Goal: Information Seeking & Learning: Learn about a topic

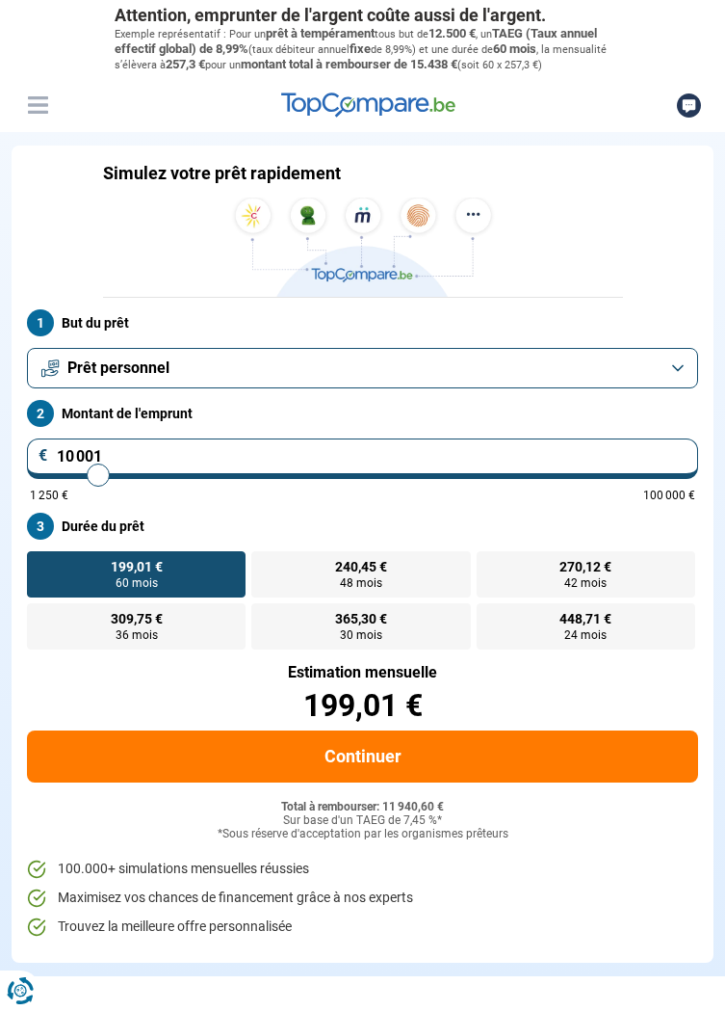
click at [678, 388] on button "Prêt personnel" at bounding box center [363, 368] width 672 height 40
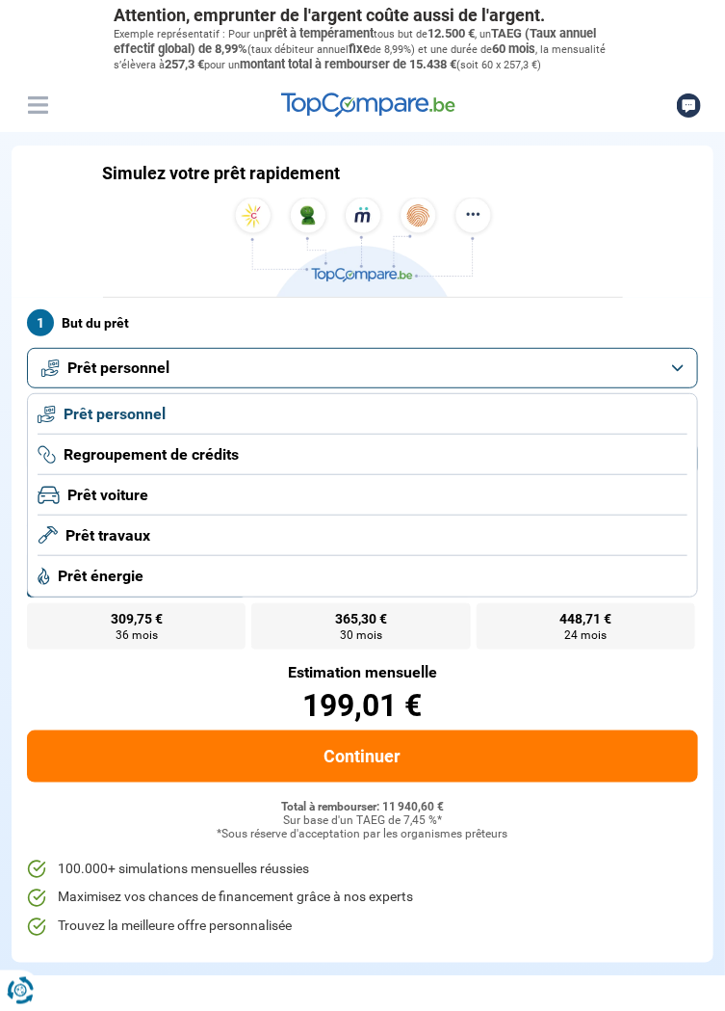
click at [146, 543] on span "Prêt travaux" at bounding box center [108, 535] width 85 height 21
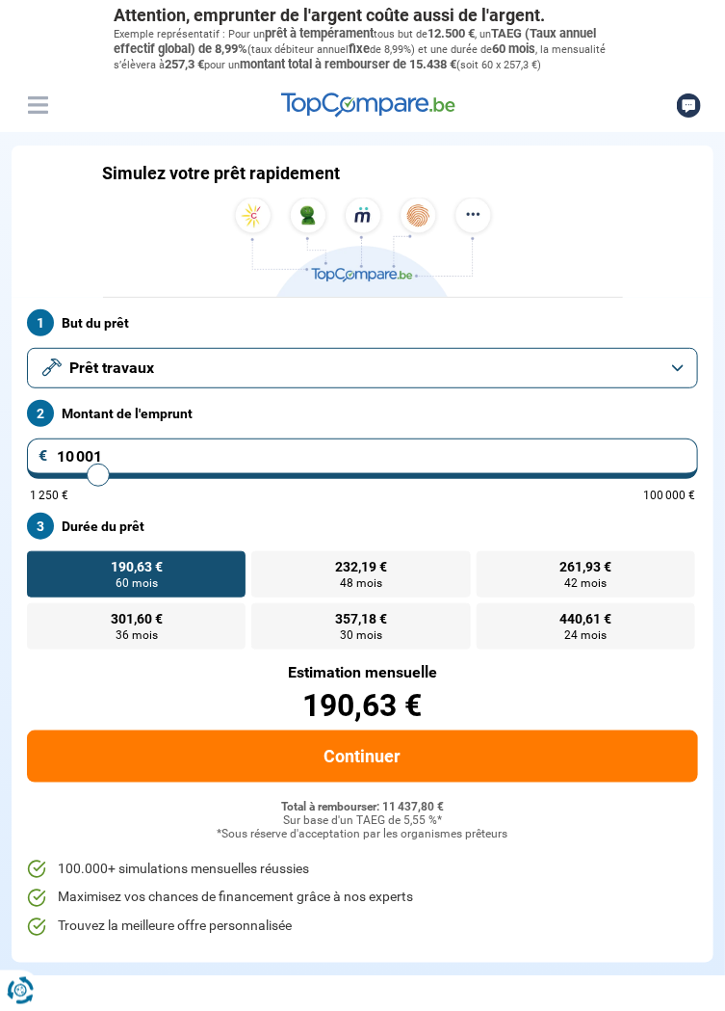
type input "10 250"
type input "10250"
type input "11 500"
type input "11500"
type input "12 000"
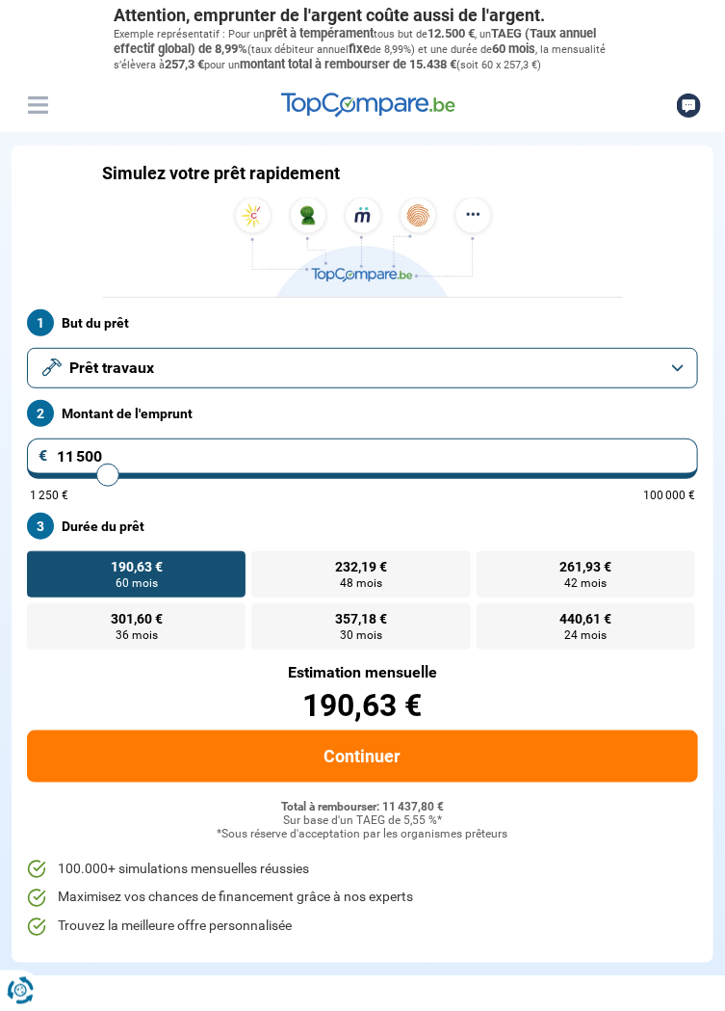
type input "12000"
type input "12 750"
type input "12750"
type input "13 750"
type input "13750"
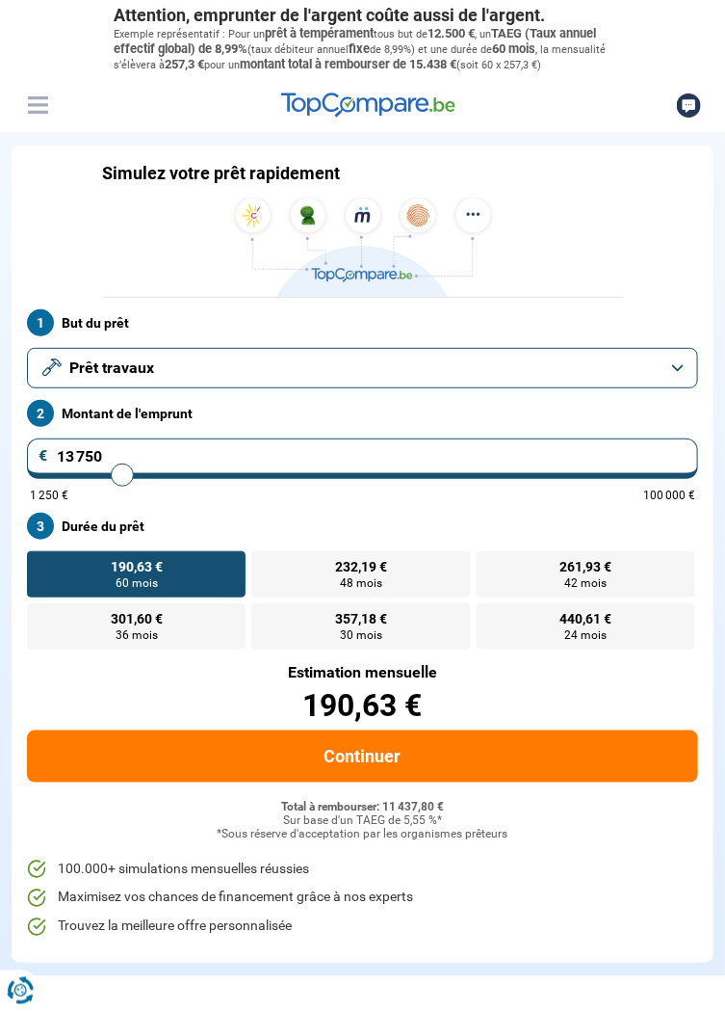
type input "14 750"
type input "14750"
type input "15 750"
type input "15750"
type input "16 500"
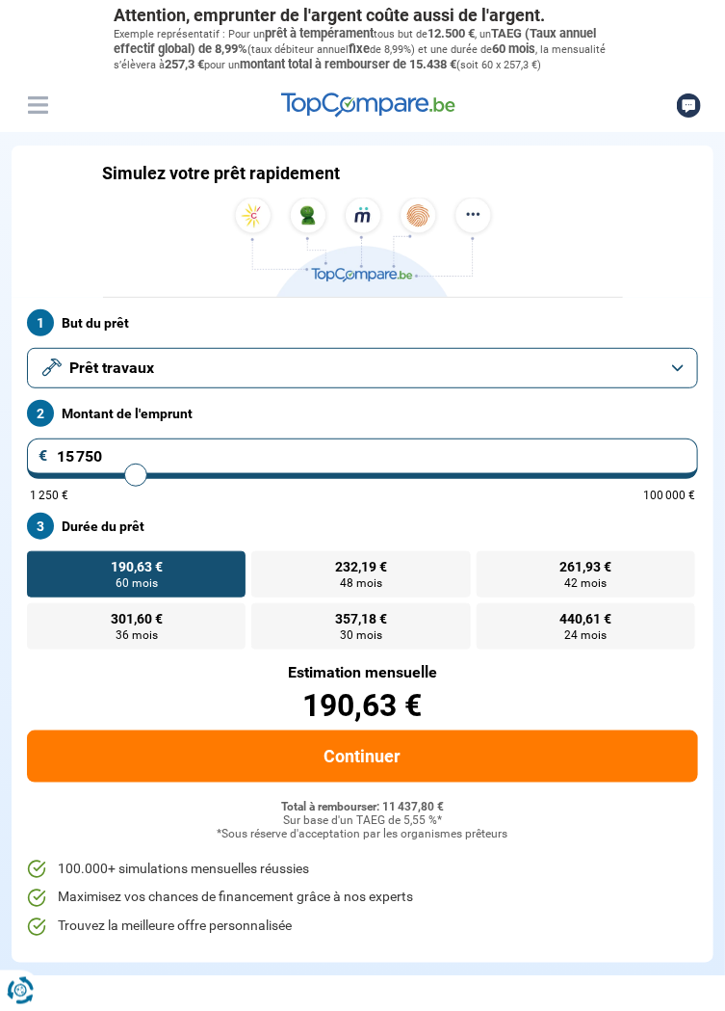
type input "16500"
type input "18 250"
type input "18250"
type input "19 250"
type input "19250"
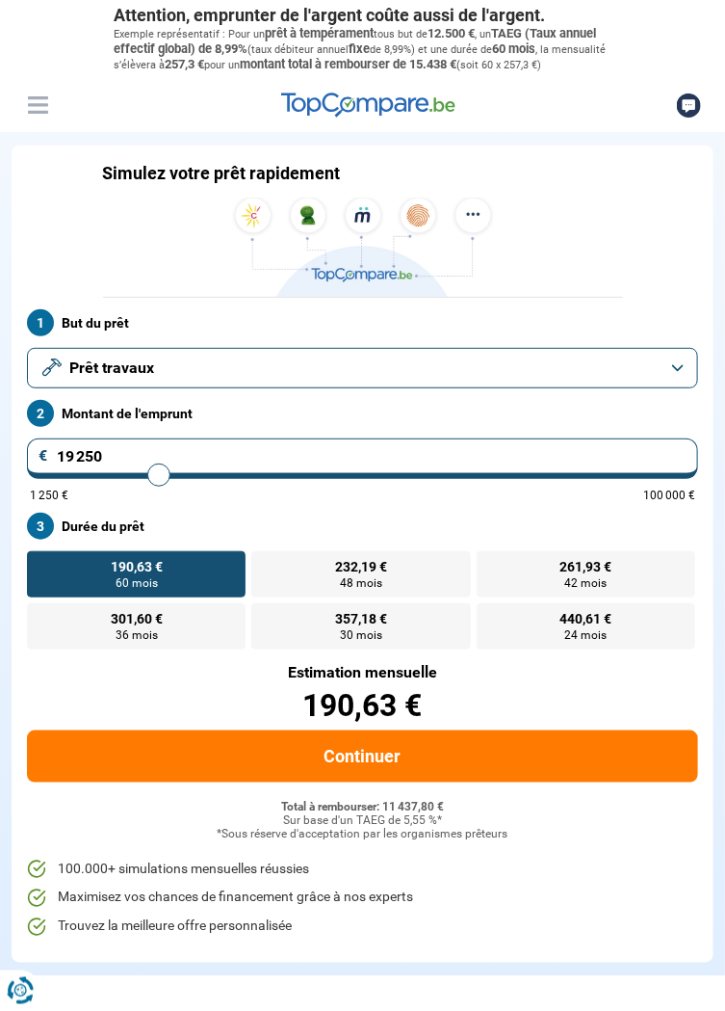
type input "20 250"
type input "20250"
type input "21 250"
type input "21250"
type input "22 250"
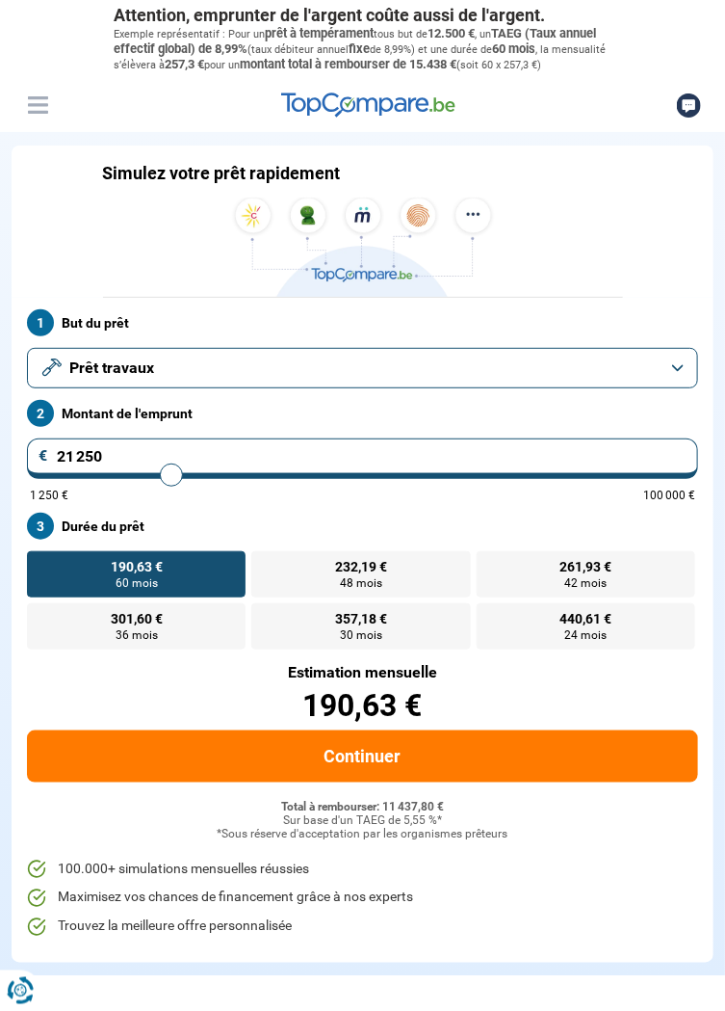
type input "22250"
type input "23 250"
type input "23250"
type input "24 000"
type input "24000"
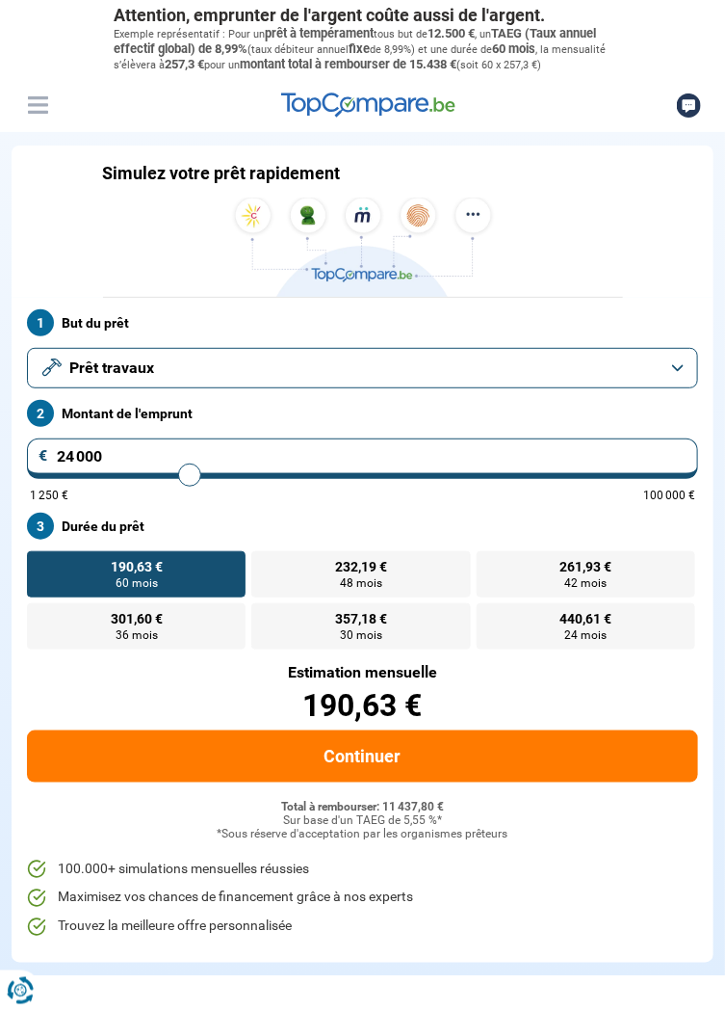
type input "24 750"
type input "24750"
type input "25 500"
type input "25500"
type input "26 250"
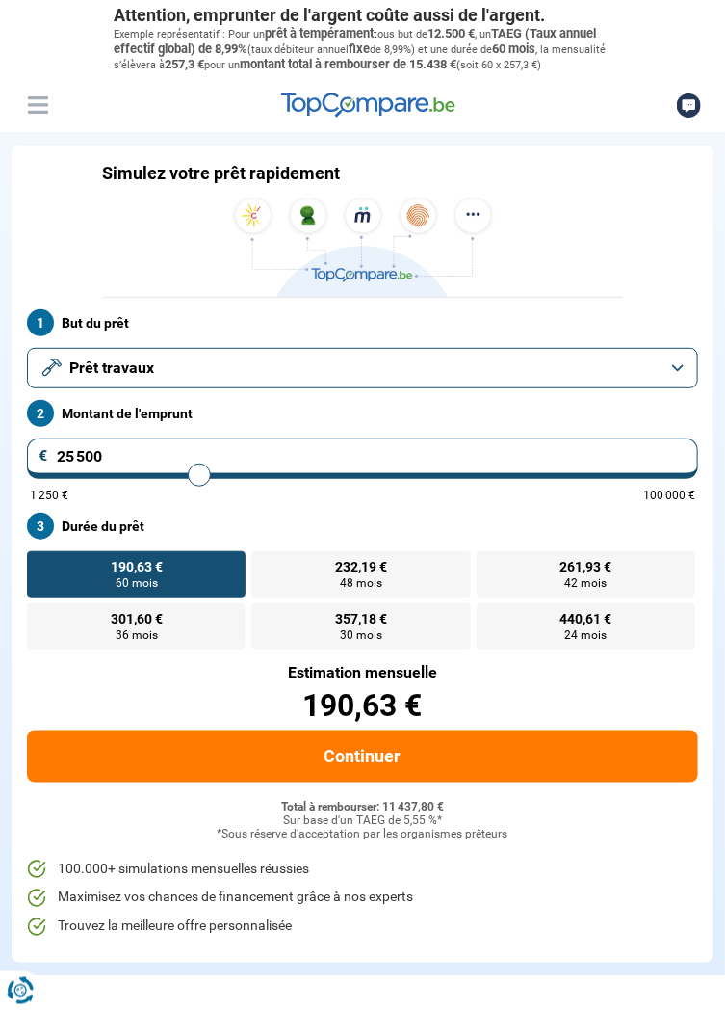
type input "26250"
type input "27 000"
type input "27000"
type input "27 500"
type input "27500"
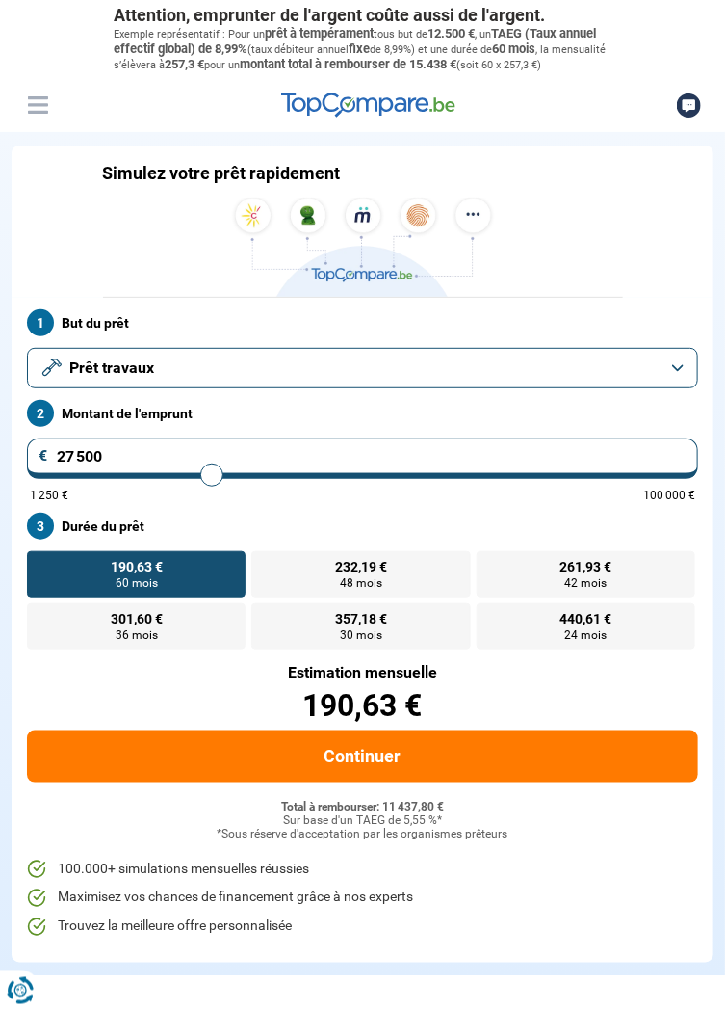
type input "28 250"
type input "28250"
type input "29 000"
type input "29000"
type input "29 750"
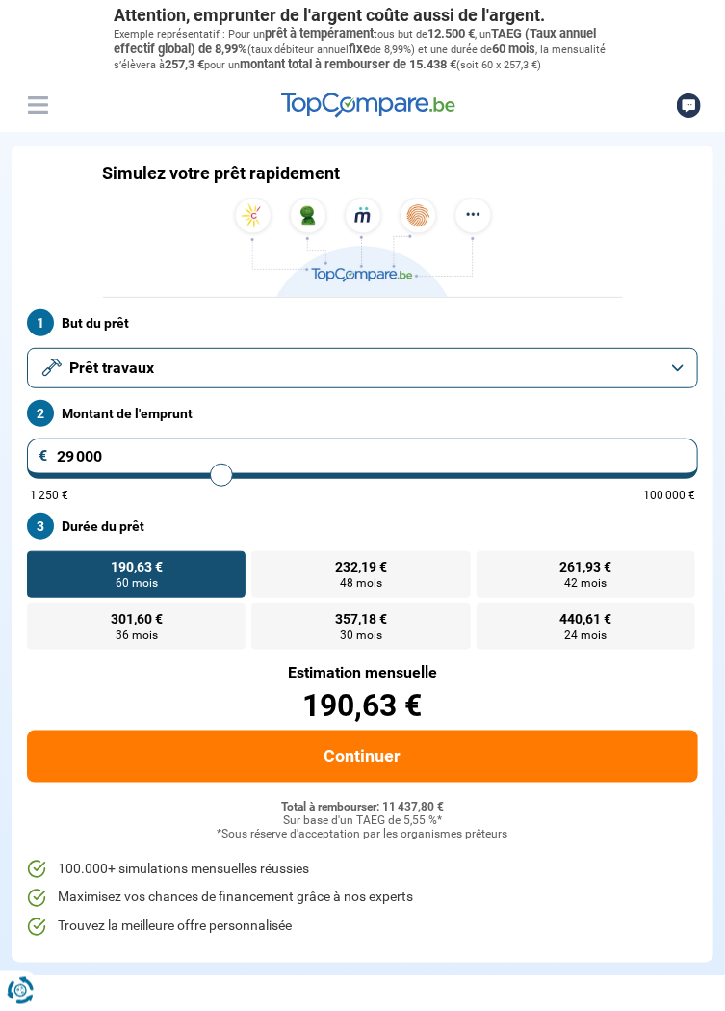
type input "29750"
type input "30 000"
type input "30000"
type input "31 000"
type input "31000"
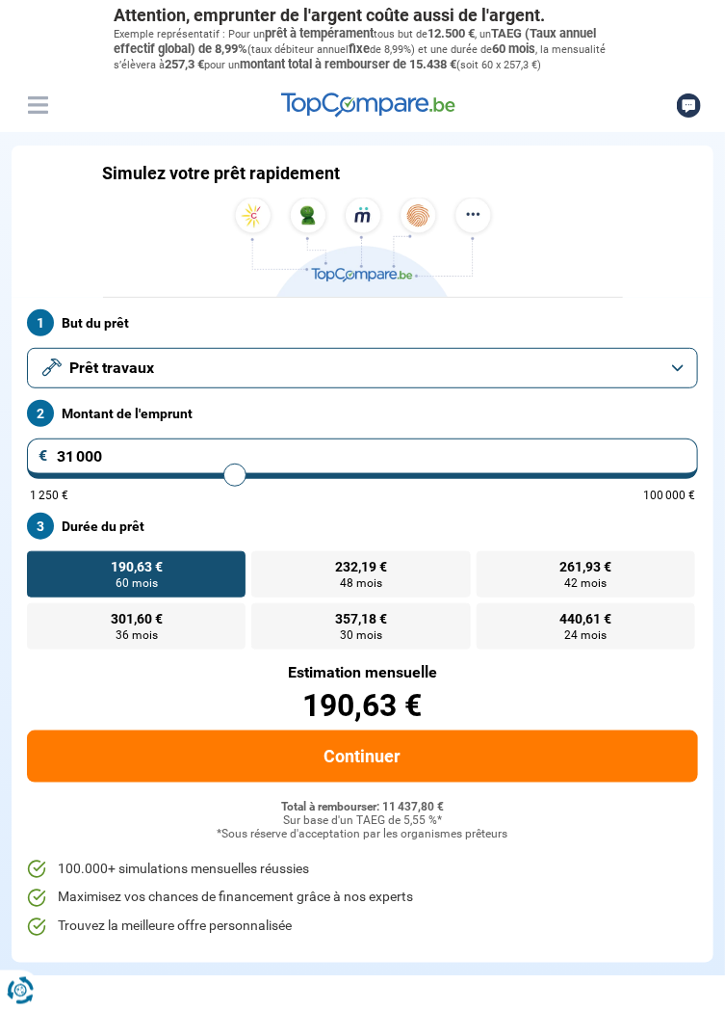
type input "31 500"
type input "31500"
type input "32 000"
type input "32000"
type input "32 500"
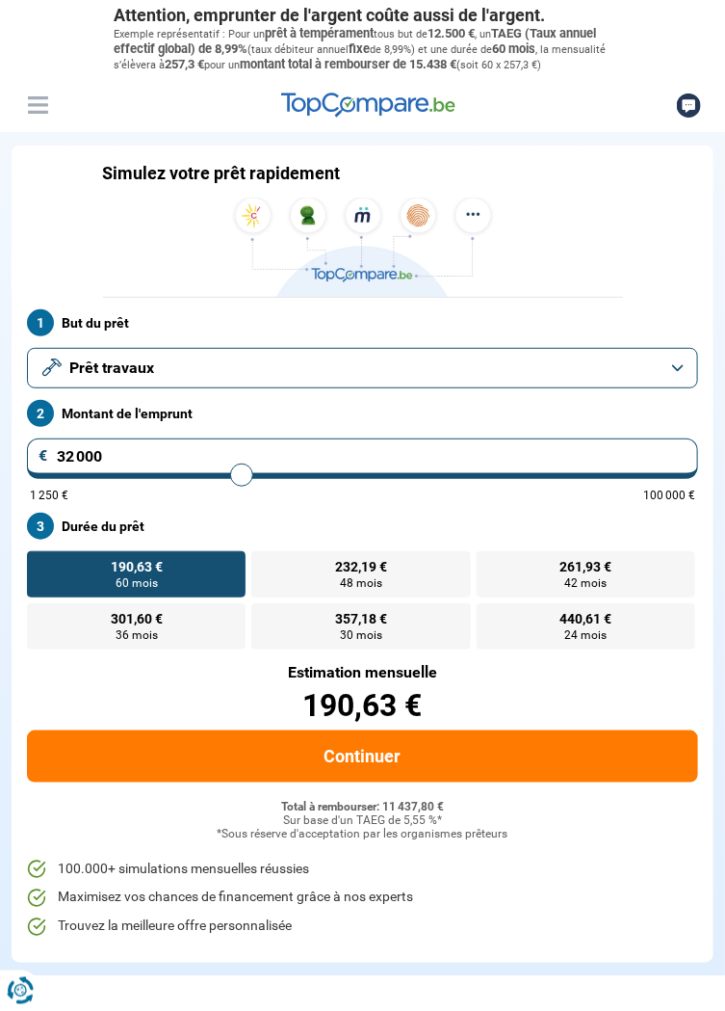
type input "32500"
type input "33 000"
type input "33000"
type input "33 250"
type input "33250"
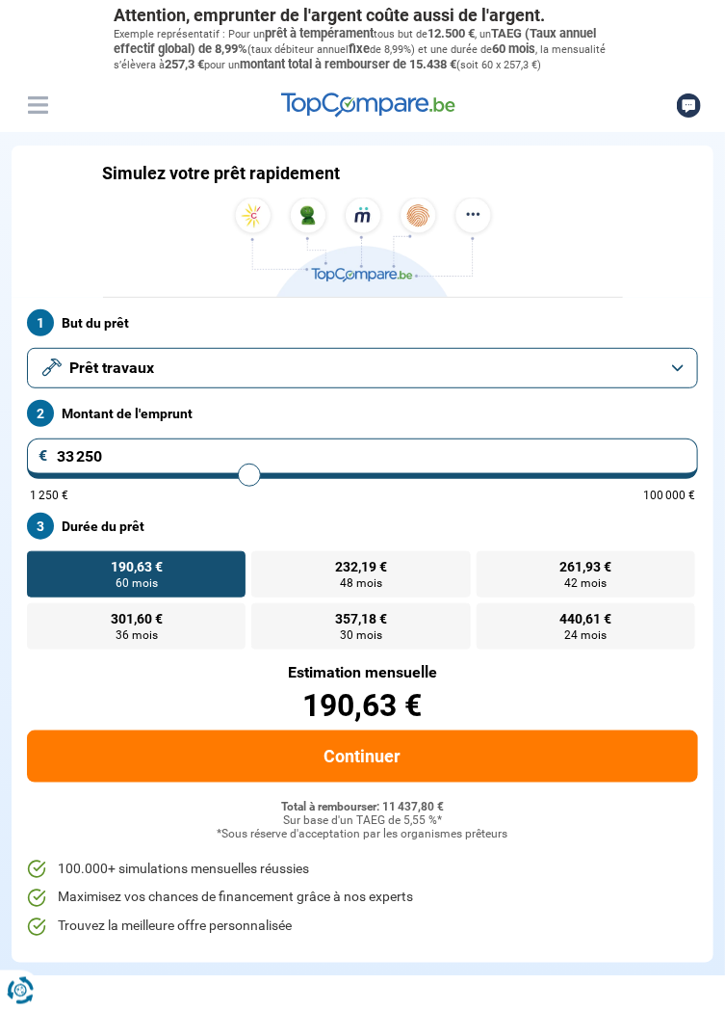
type input "34 000"
type input "34000"
type input "34 250"
type input "34250"
type input "35 250"
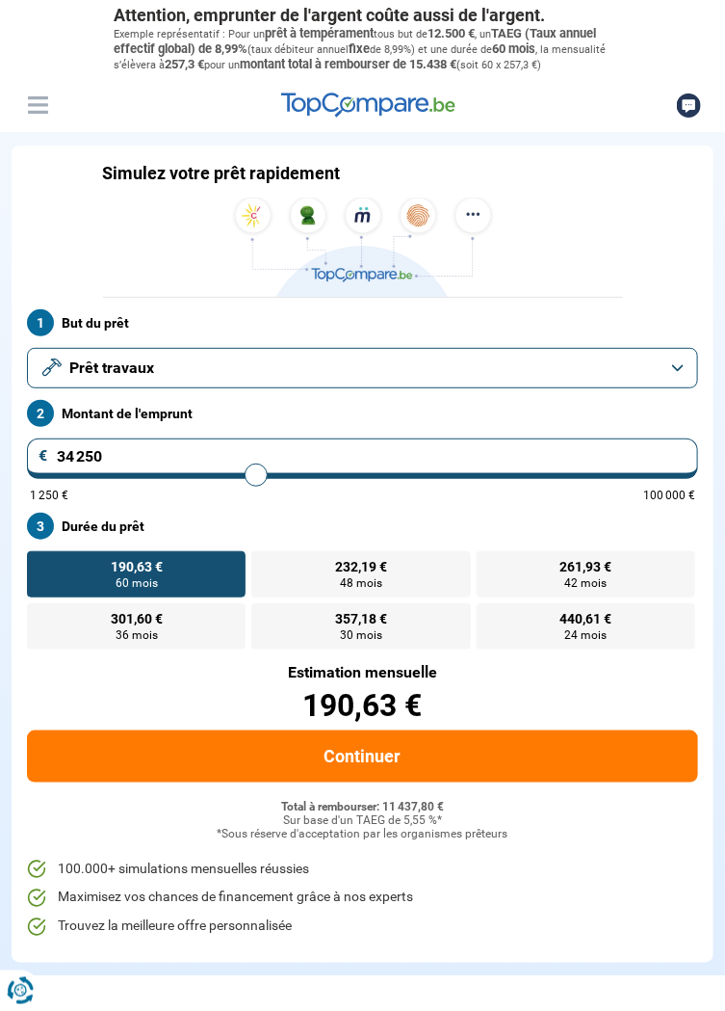
type input "35250"
type input "35 750"
type input "35750"
type input "36 500"
type input "36500"
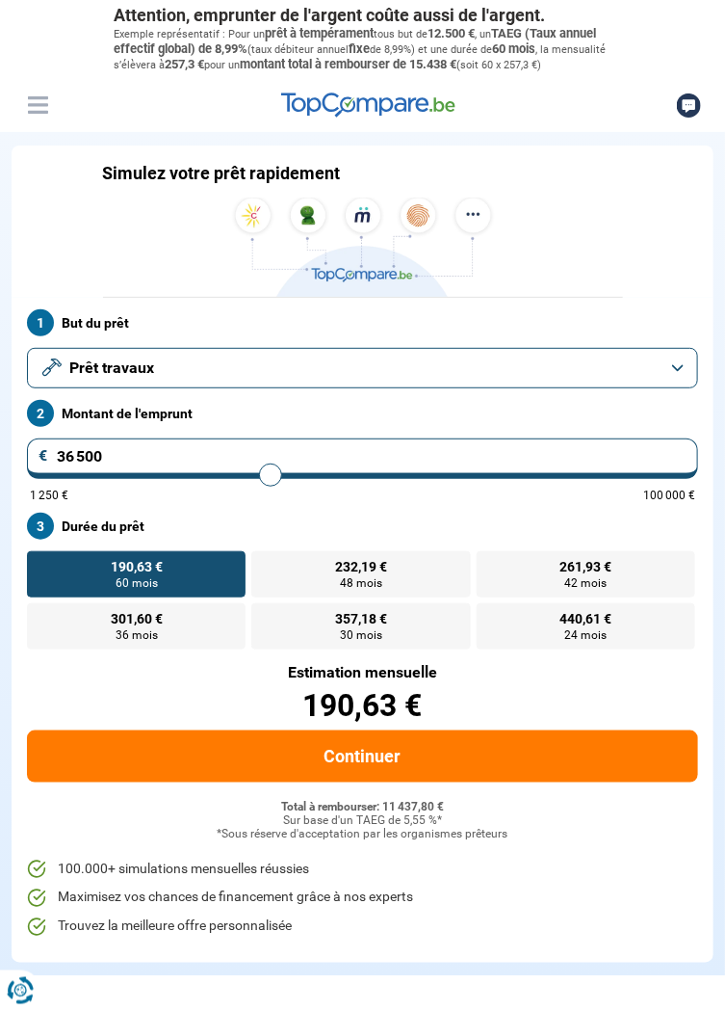
type input "37 000"
type input "37000"
type input "37 500"
type input "37500"
type input "38 250"
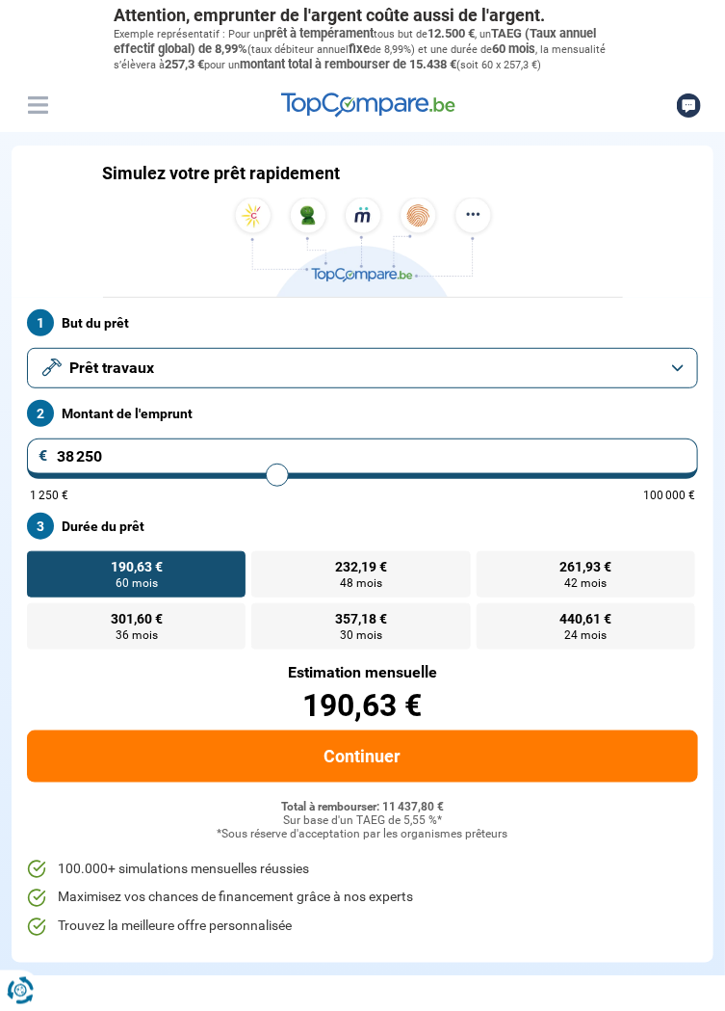
type input "38250"
type input "39 000"
type input "39000"
type input "39 500"
type input "39500"
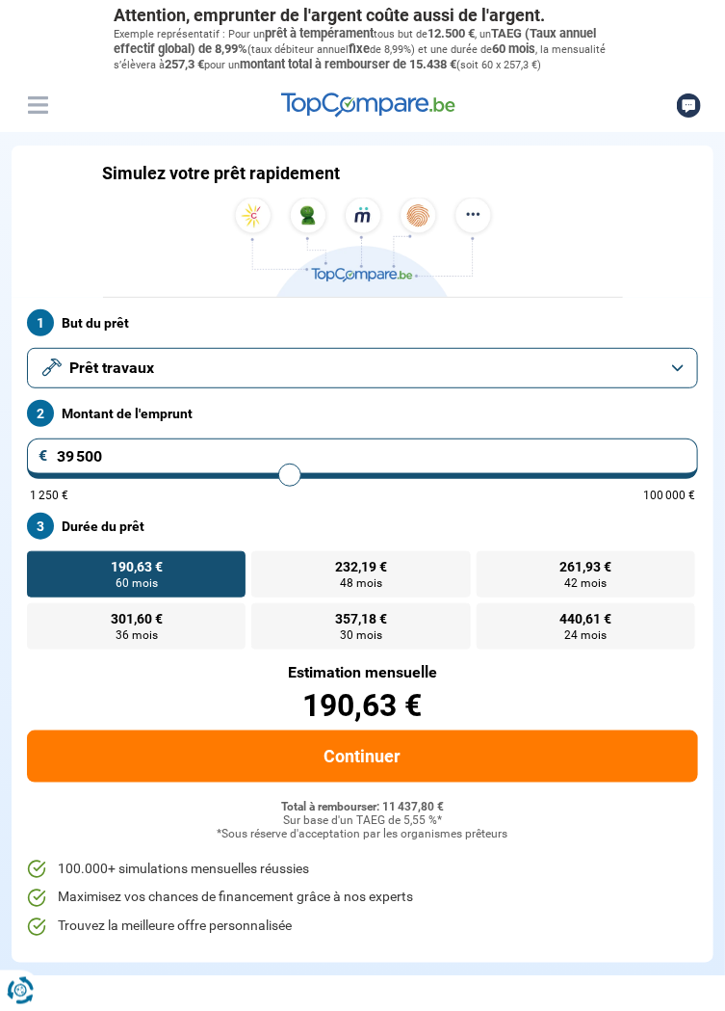
type input "40 250"
type input "40250"
type input "40 750"
type input "40750"
type input "41 000"
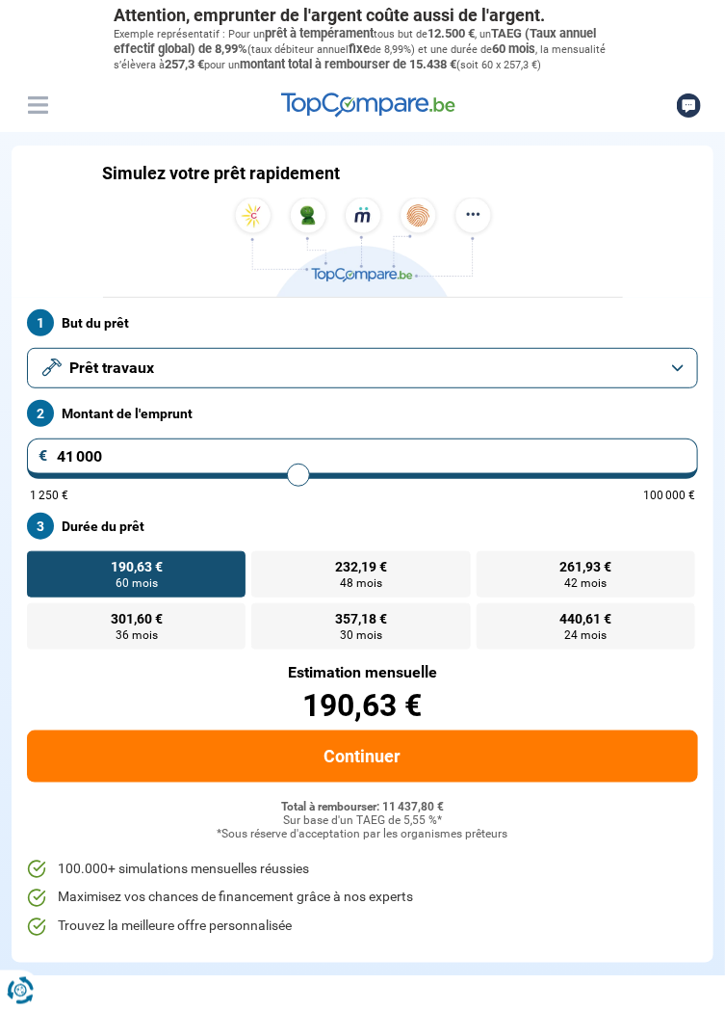
type input "41000"
type input "42 250"
type input "42250"
type input "42 750"
type input "42750"
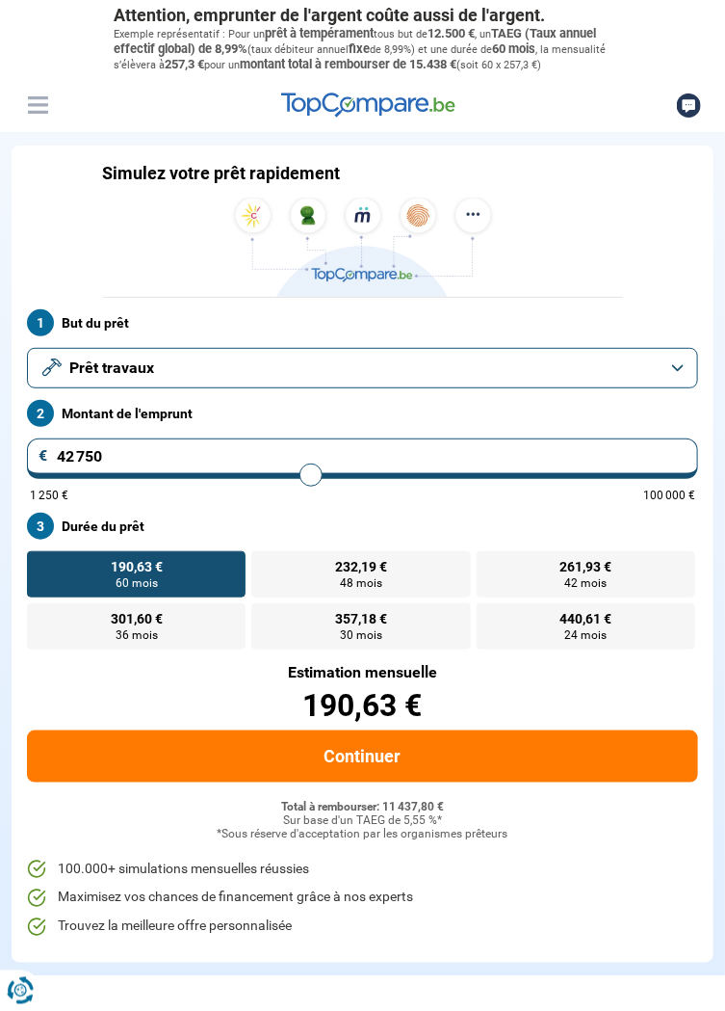
type input "43 500"
type input "43500"
type input "44 000"
type input "44000"
type input "44 750"
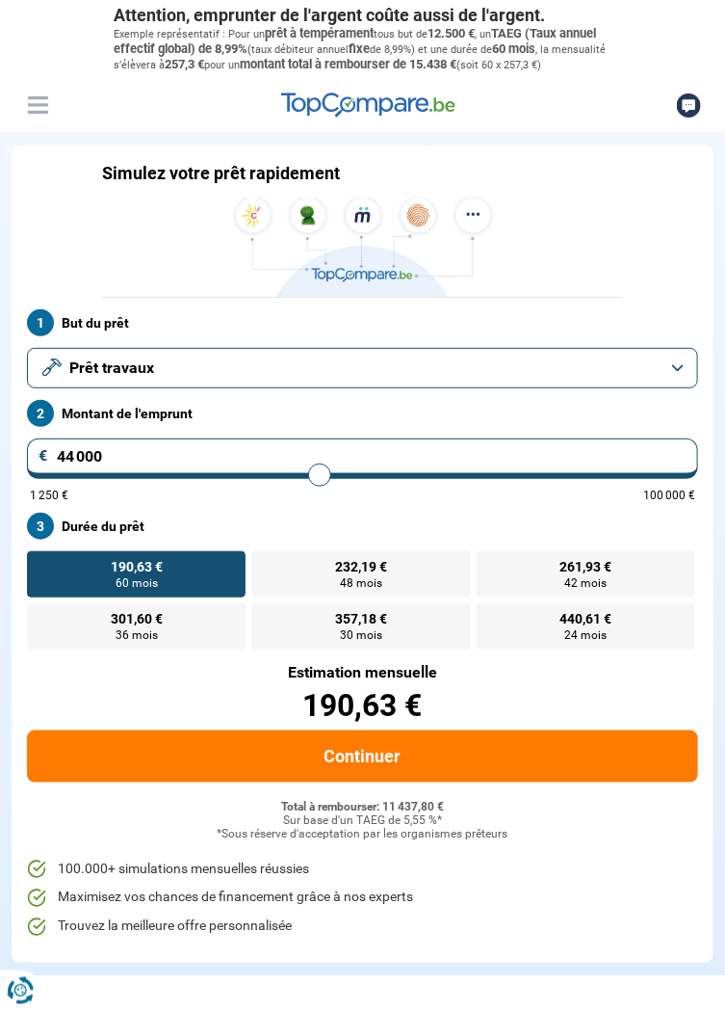
type input "44750"
type input "45 250"
type input "45250"
type input "46 250"
type input "46250"
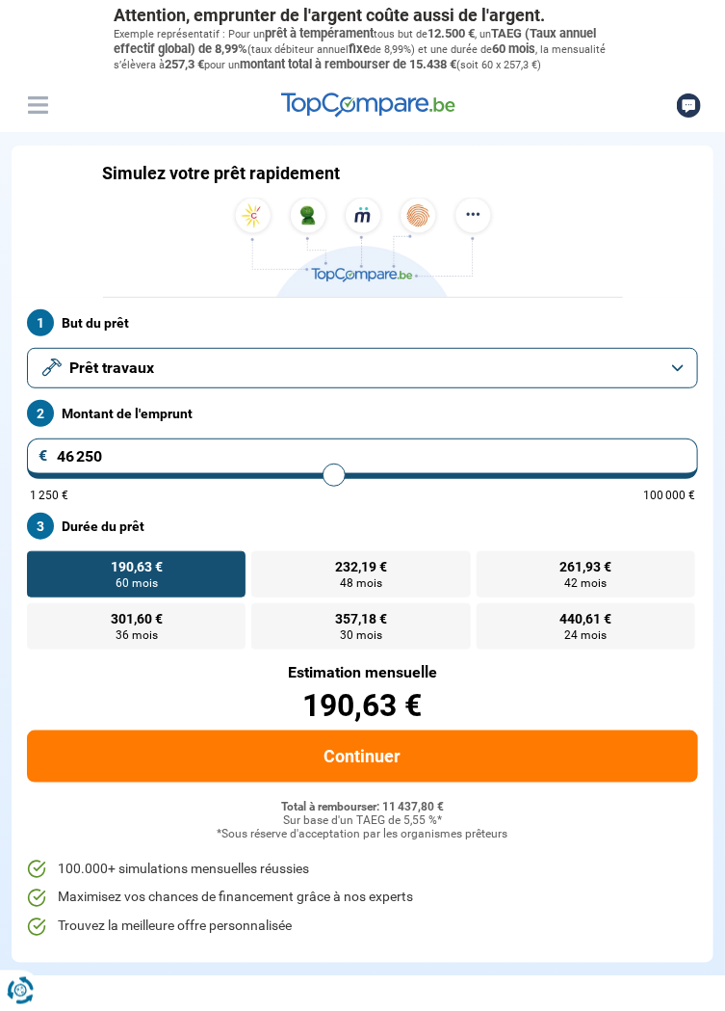
type input "47 000"
type input "47000"
type input "48 250"
type input "48250"
type input "49 750"
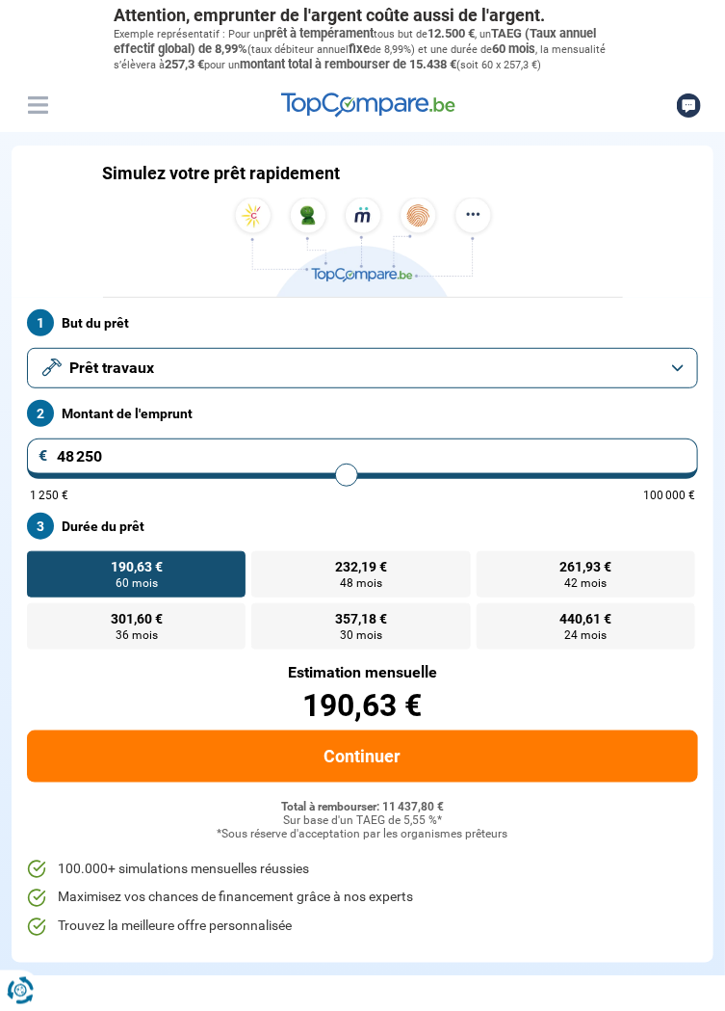
type input "49750"
type input "50 500"
type input "50500"
type input "51 250"
type input "51250"
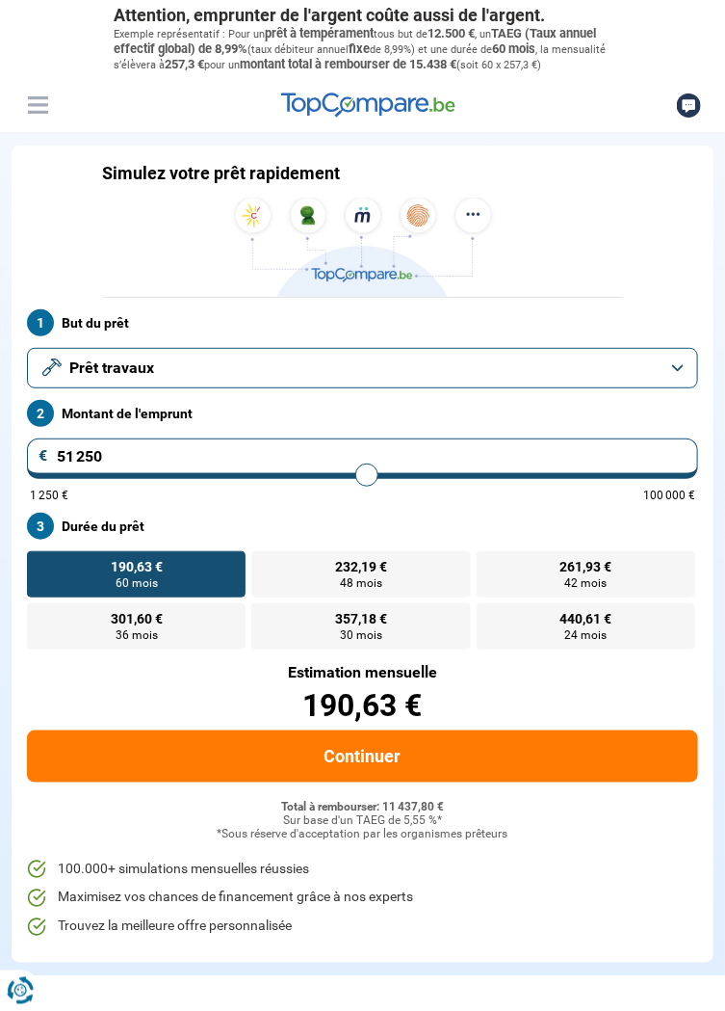
type input "52 000"
type input "52000"
type input "52 750"
type input "52750"
type input "53 250"
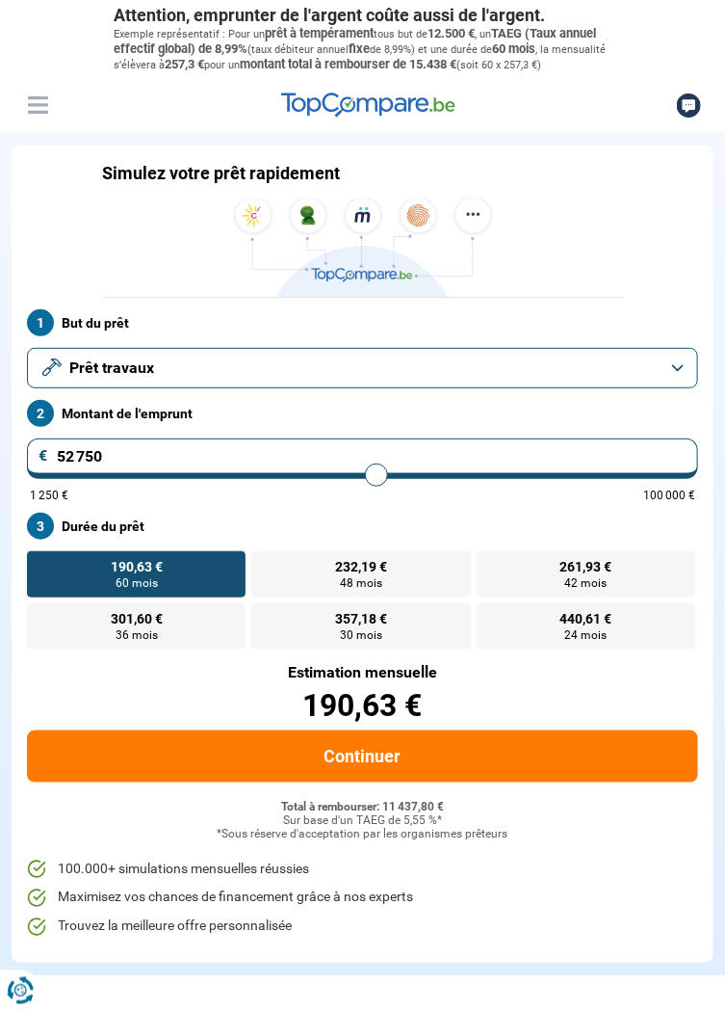
type input "53250"
type input "54 000"
type input "54000"
type input "54 500"
type input "54500"
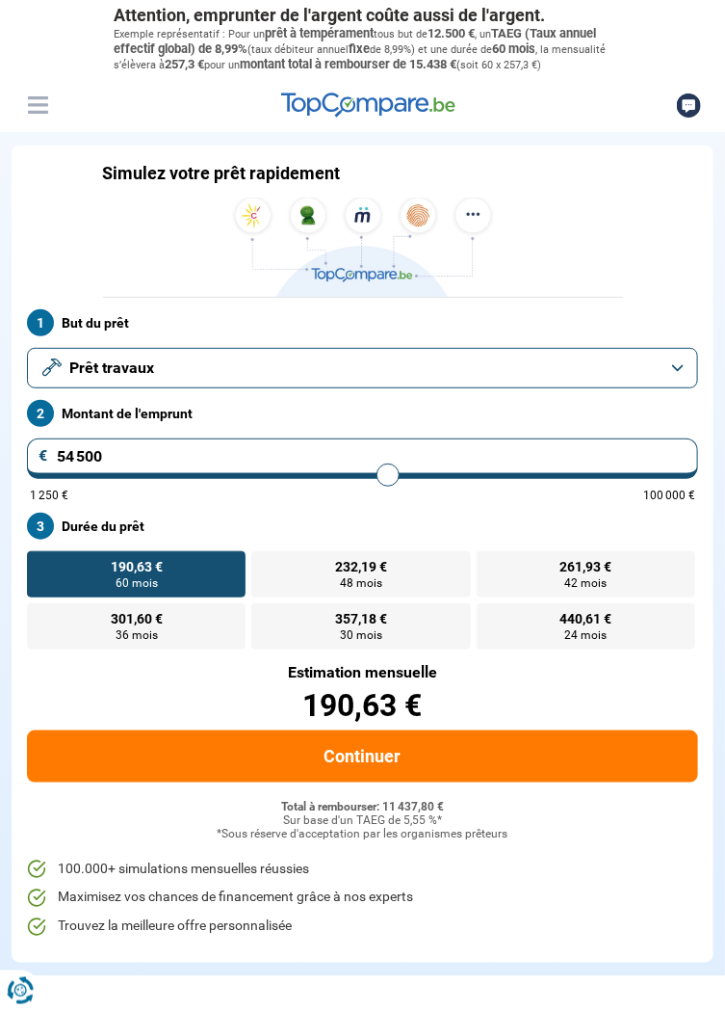
type input "55 000"
type input "55000"
type input "55 750"
type input "55750"
type input "56 250"
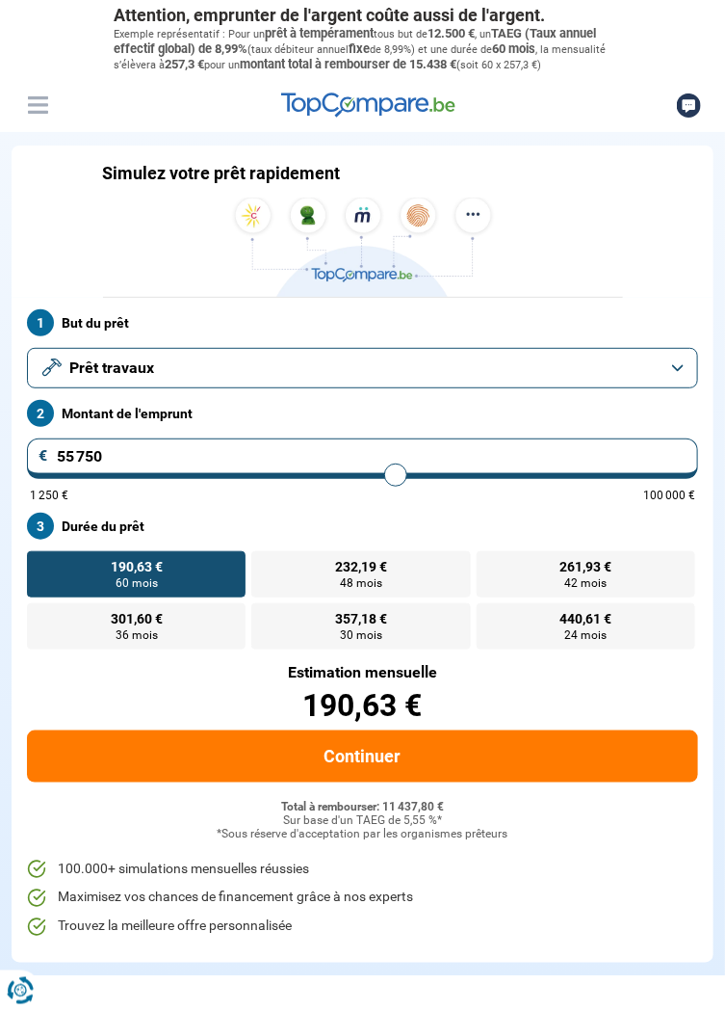
type input "56250"
type input "56 500"
type input "56500"
type input "56 750"
type input "56750"
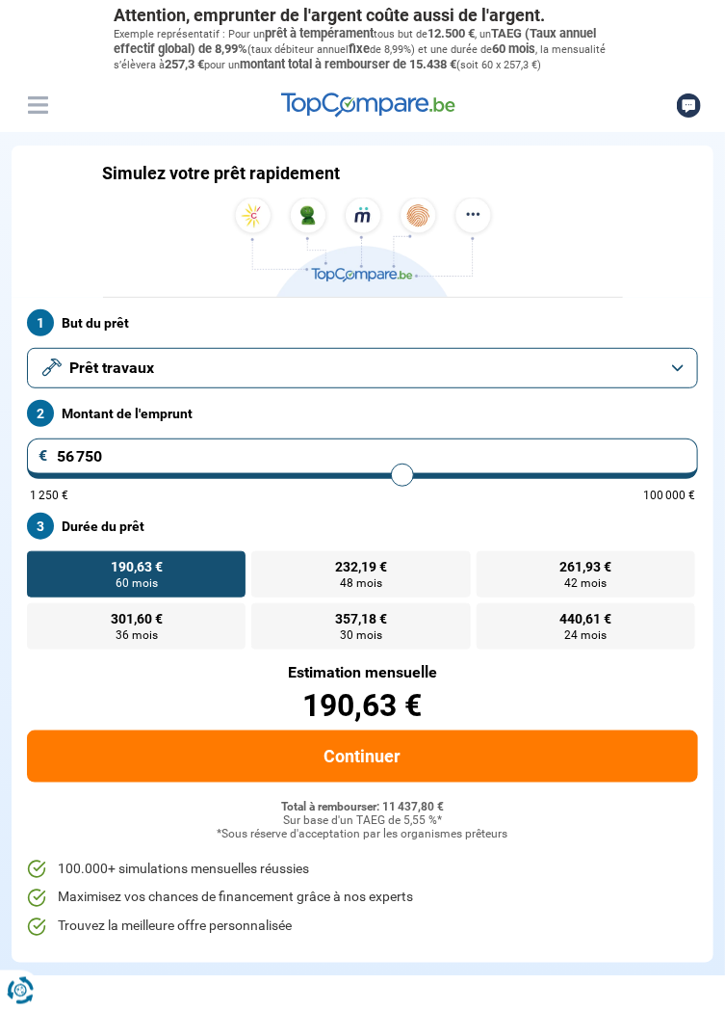
type input "57 000"
type input "57000"
type input "57 250"
type input "57250"
type input "57 500"
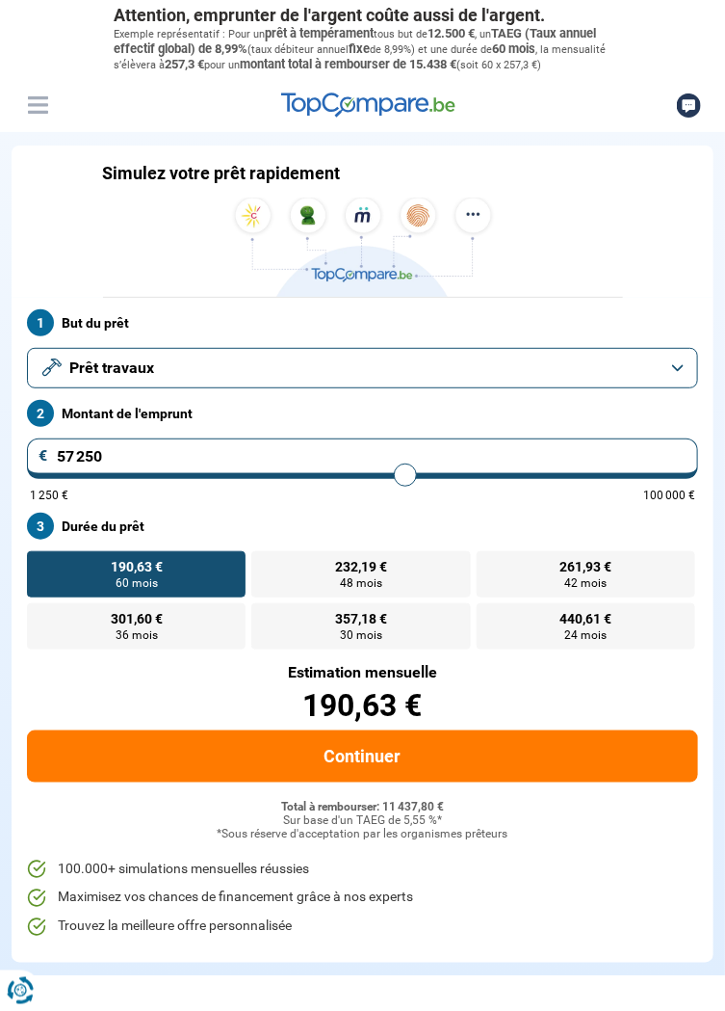
type input "57500"
type input "57 750"
type input "57750"
type input "58 000"
type input "58000"
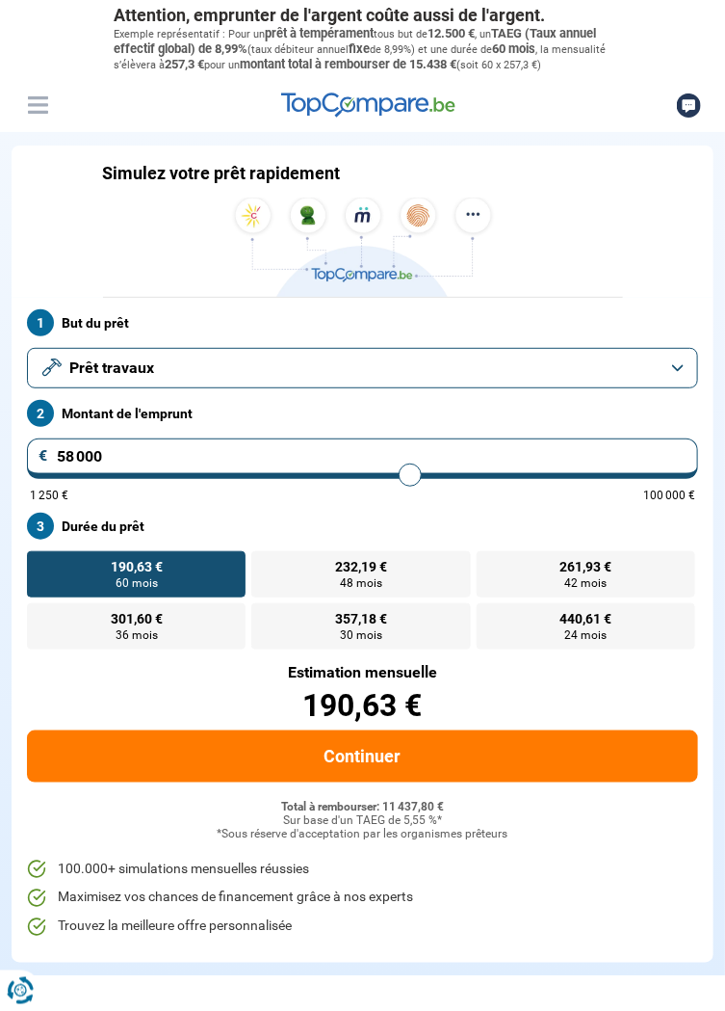
type input "58 250"
type input "58250"
type input "58 500"
type input "58500"
type input "58 250"
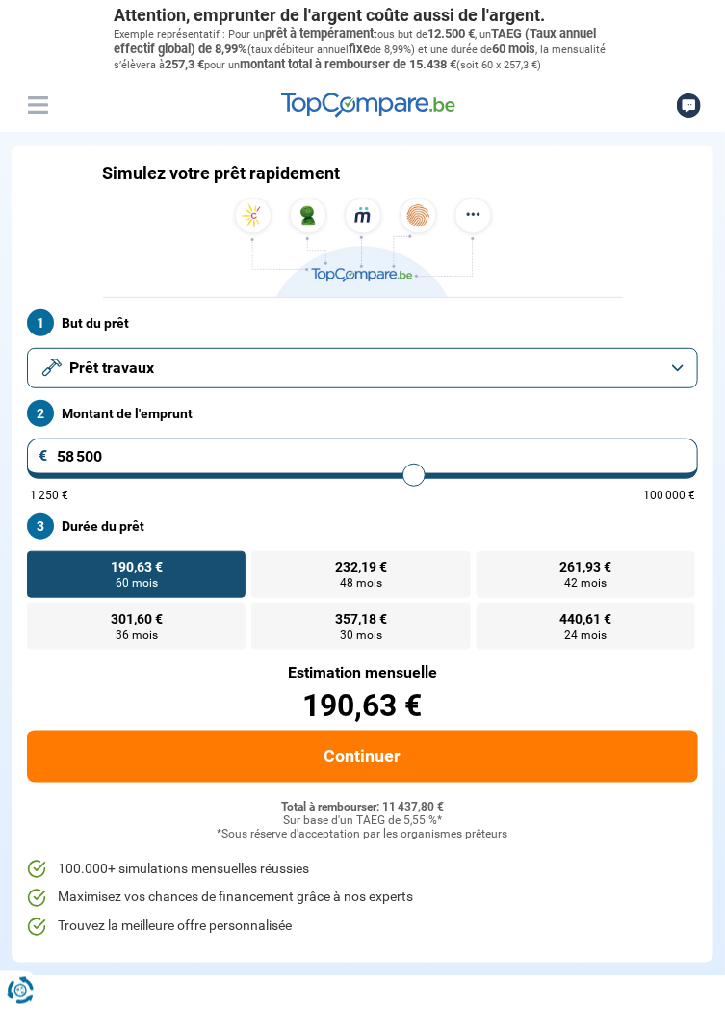
type input "58250"
type input "58 500"
type input "58500"
type input "58 750"
type input "58750"
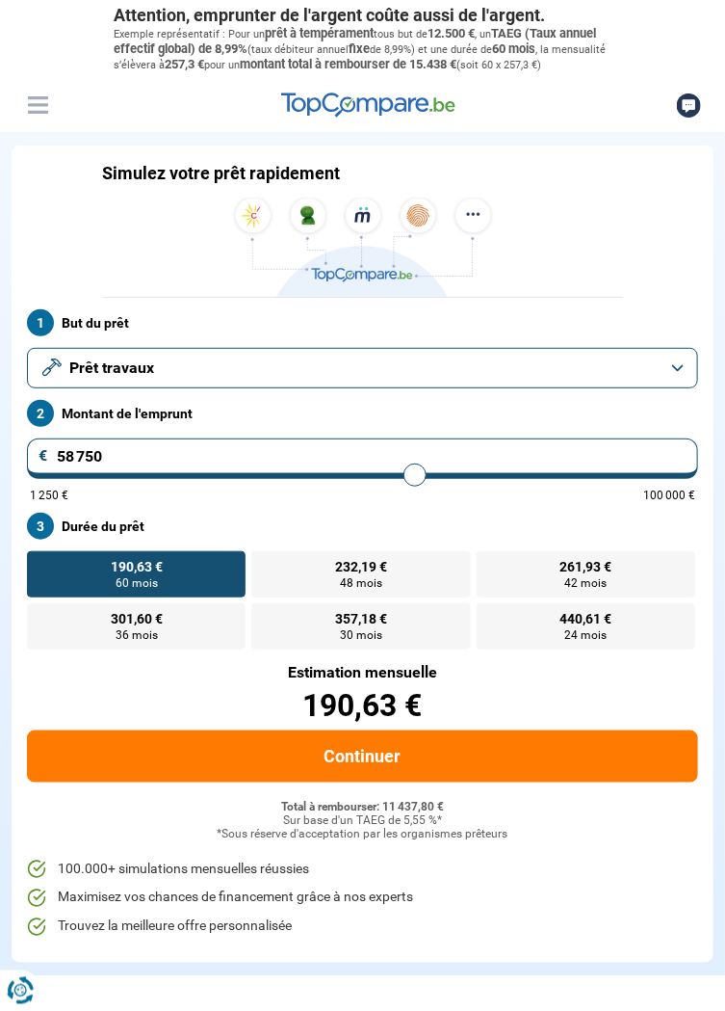
type input "59 000"
type input "59000"
type input "59 250"
type input "59250"
type input "59 750"
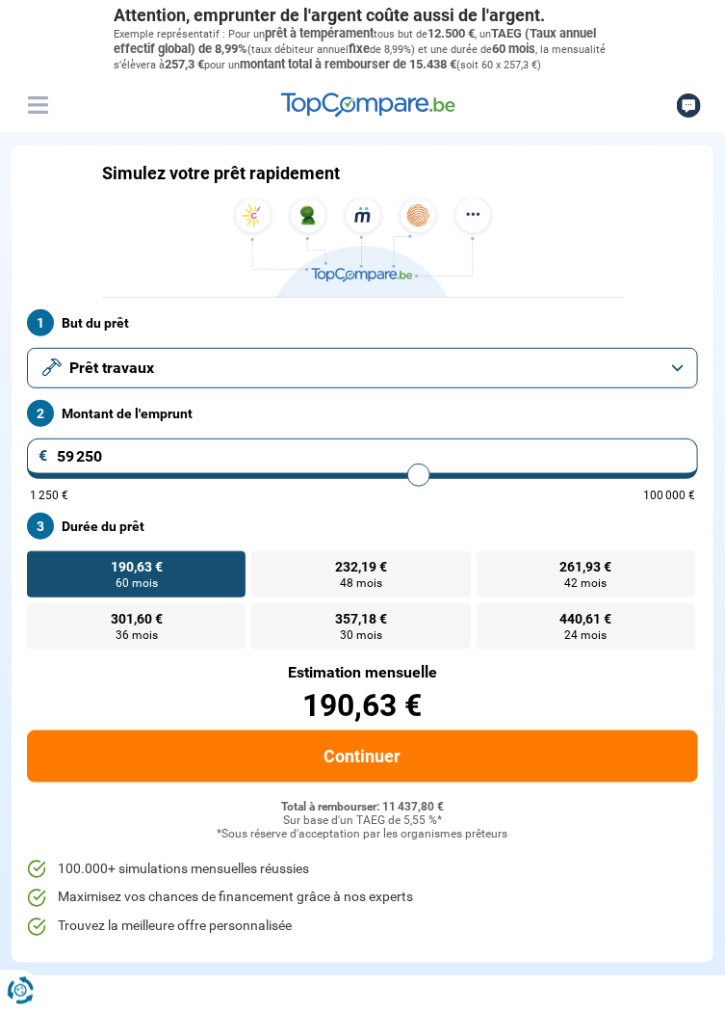
type input "59750"
type input "60 000"
type input "60000"
type input "60 250"
type input "60250"
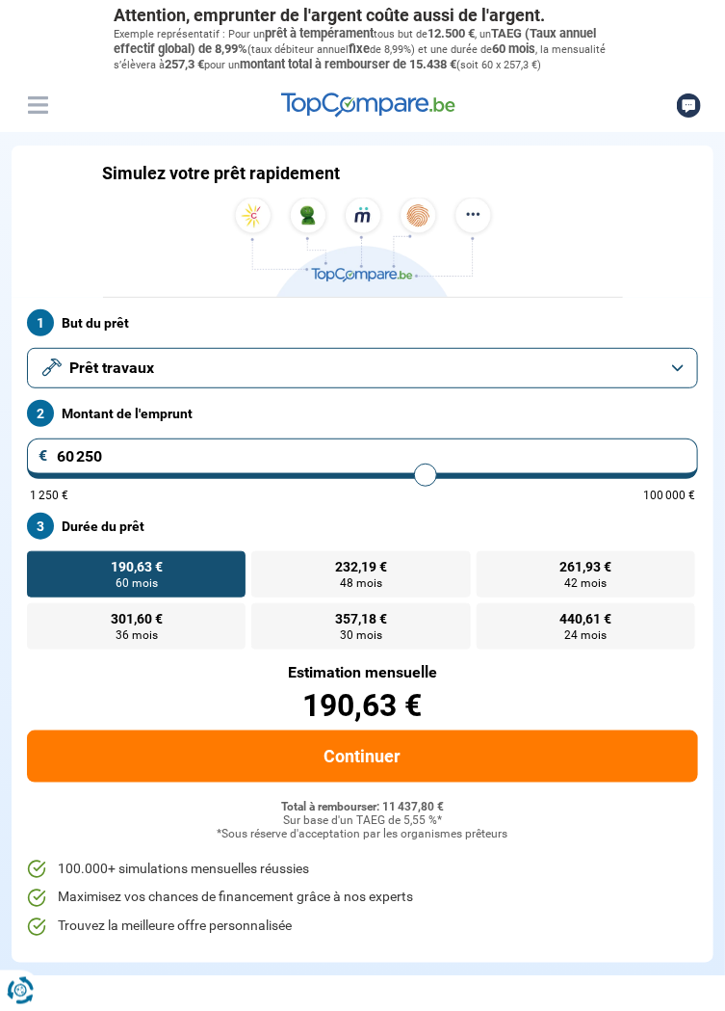
type input "60 500"
type input "60500"
type input "60 750"
type input "60750"
type input "61 000"
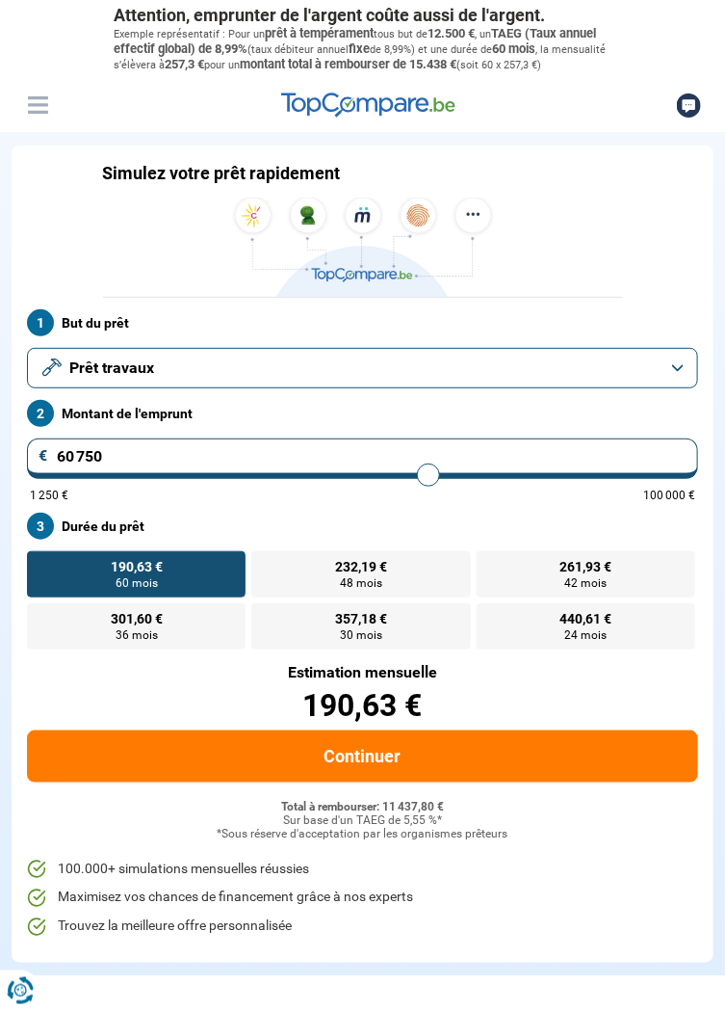
type input "61000"
type input "61 250"
type input "61250"
type input "61 000"
type input "61000"
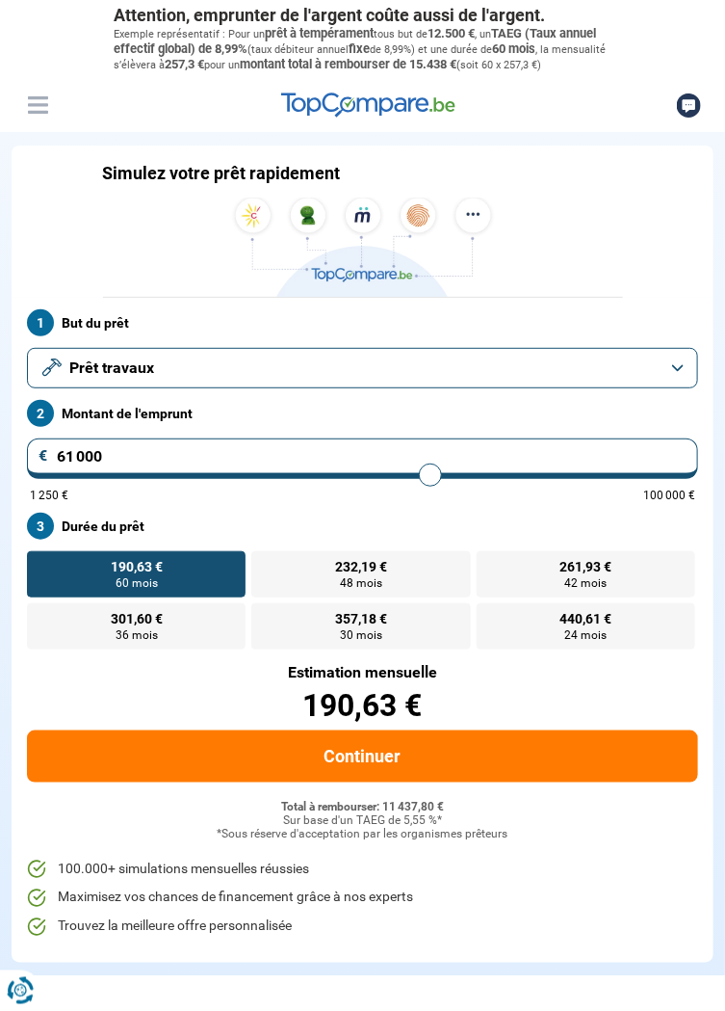
type input "61 250"
type input "61250"
type input "61 000"
type input "61000"
type input "60 750"
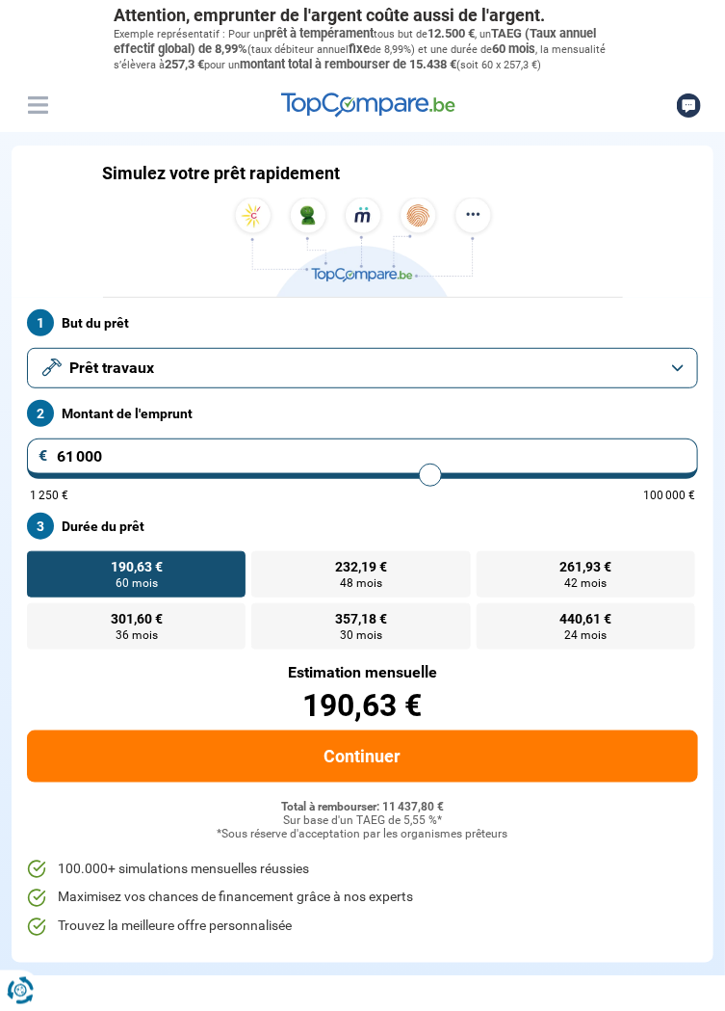
type input "60750"
type input "60 500"
type input "60500"
type input "60 250"
type input "60250"
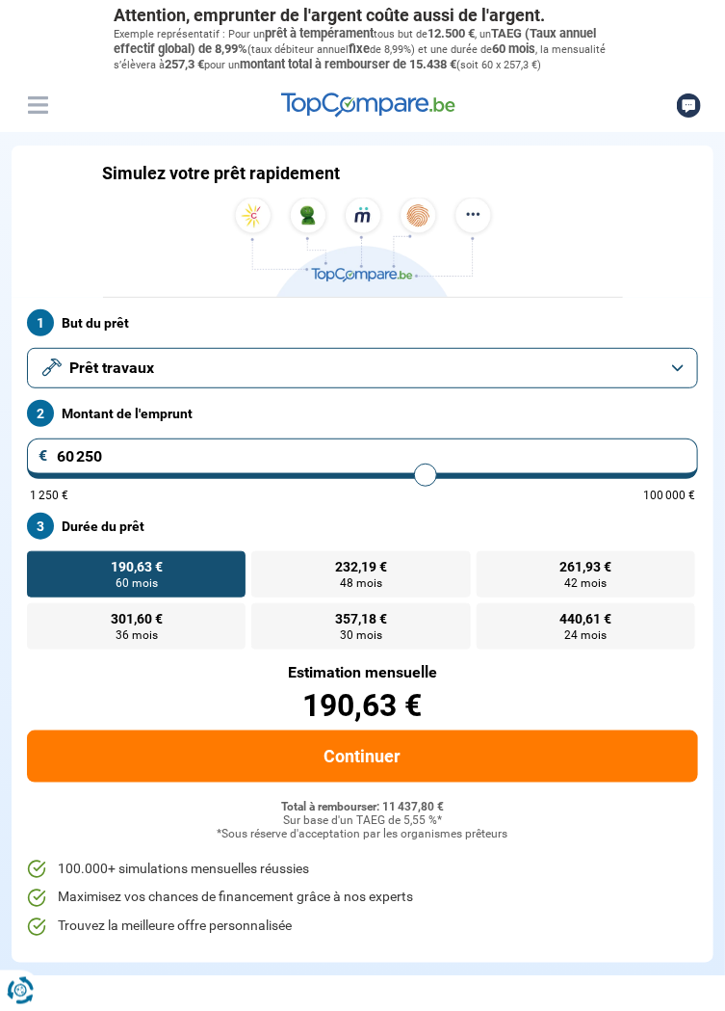
type input "60 000"
type input "60000"
type input "59 750"
type input "59750"
type input "59 500"
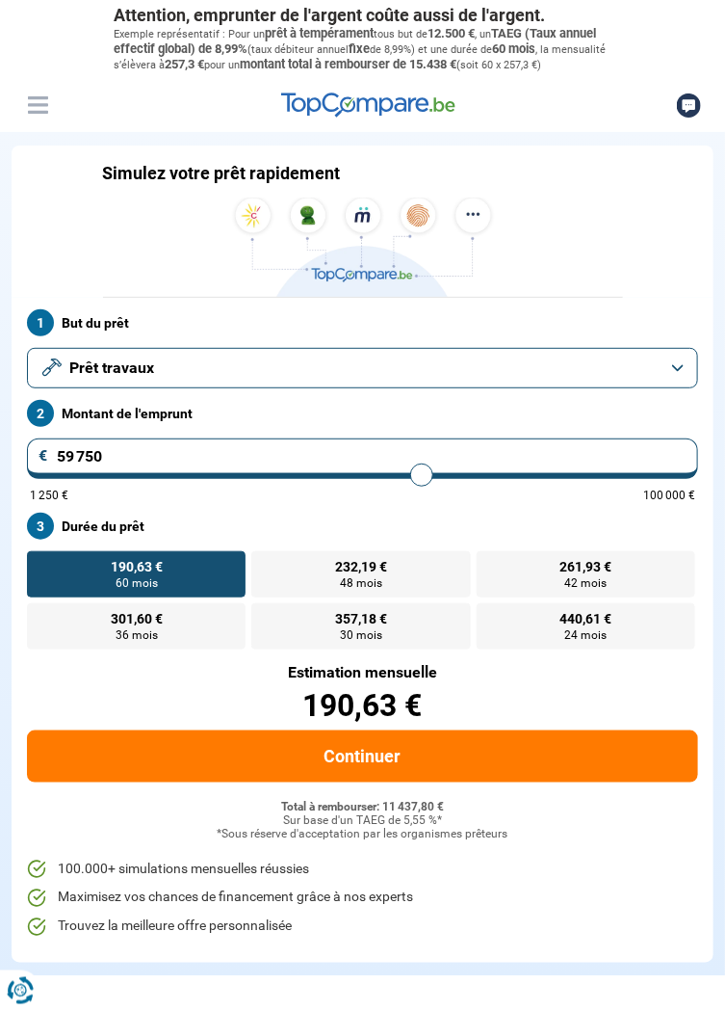
type input "59500"
type input "59 250"
type input "59250"
type input "59 500"
type input "59500"
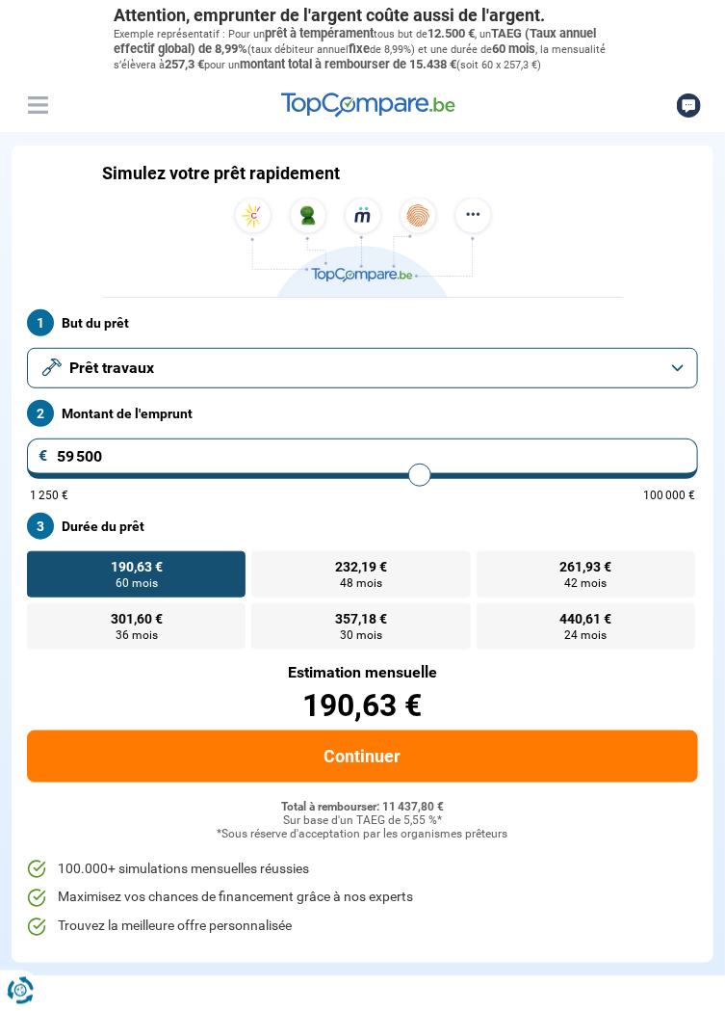
radio input "false"
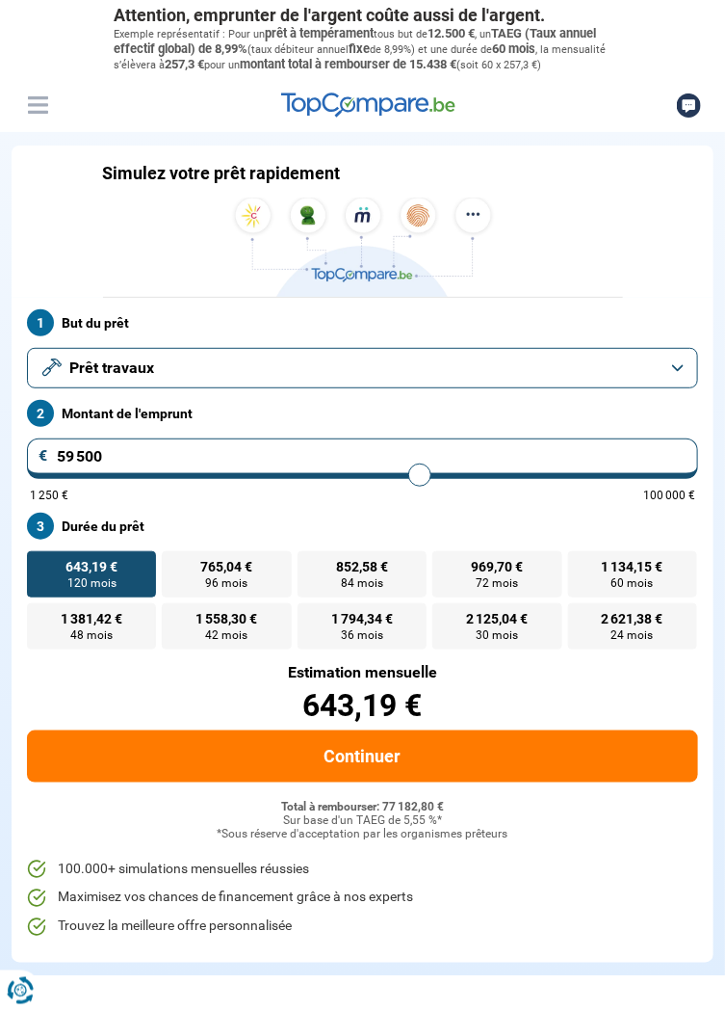
type input "58 750"
type input "58750"
type input "60 000"
type input "60000"
type input "60 250"
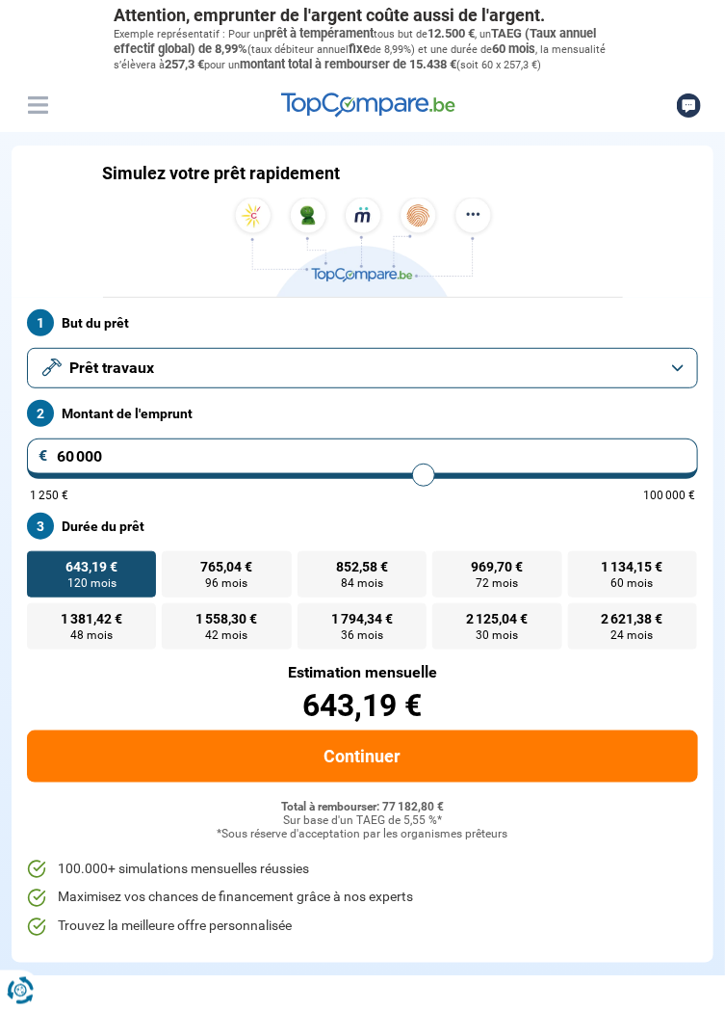
type input "60250"
type input "60 500"
type input "60500"
type input "61 000"
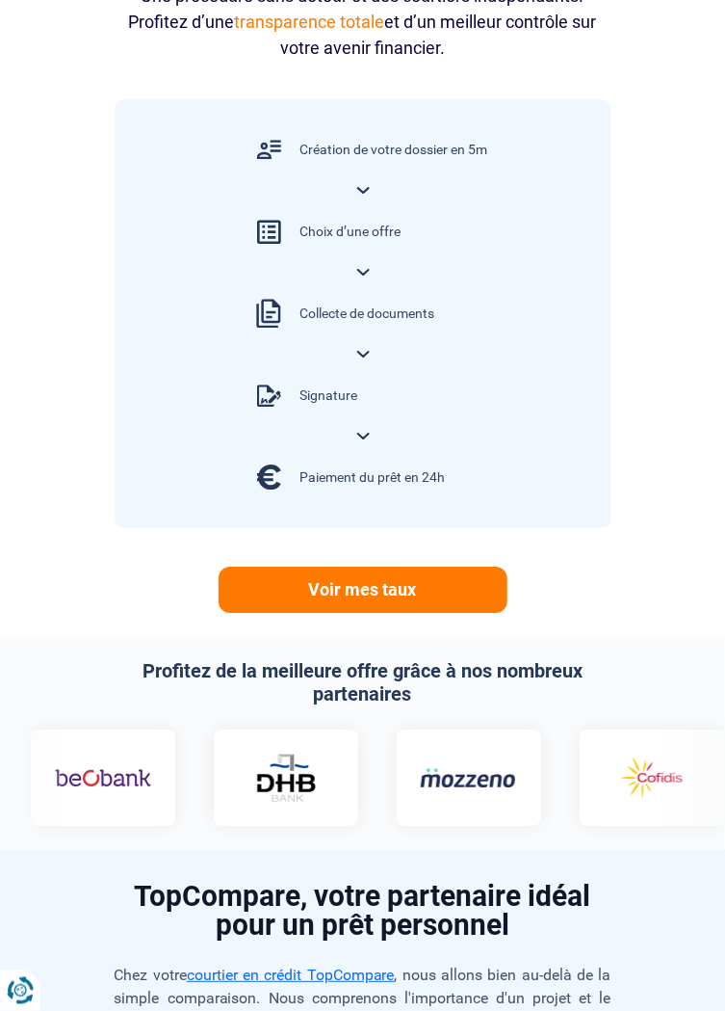
scroll to position [1119, 0]
